Goal: Find specific page/section: Find specific page/section

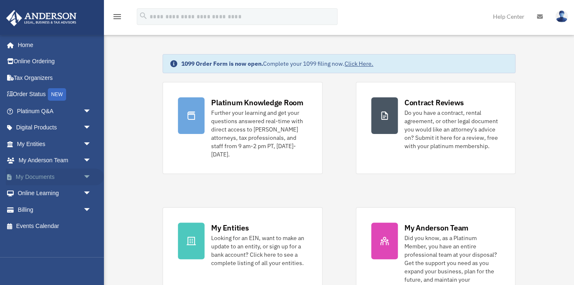
click at [85, 174] on span "arrow_drop_down" at bounding box center [91, 176] width 17 height 17
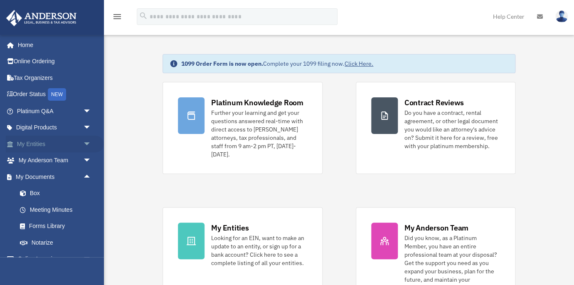
click at [85, 141] on span "arrow_drop_down" at bounding box center [91, 143] width 17 height 17
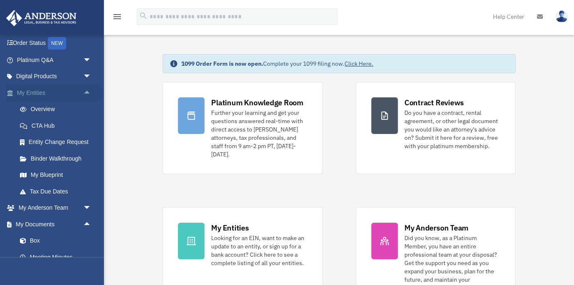
scroll to position [52, 0]
click at [53, 170] on link "My Blueprint" at bounding box center [58, 174] width 92 height 17
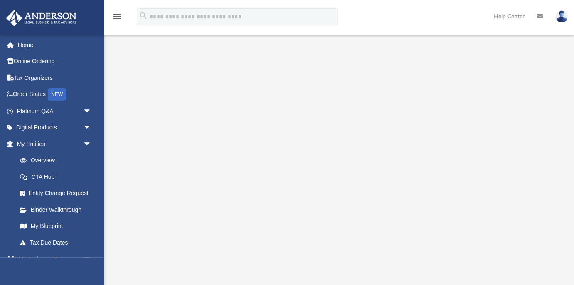
scroll to position [76, 0]
